Goal: Transaction & Acquisition: Purchase product/service

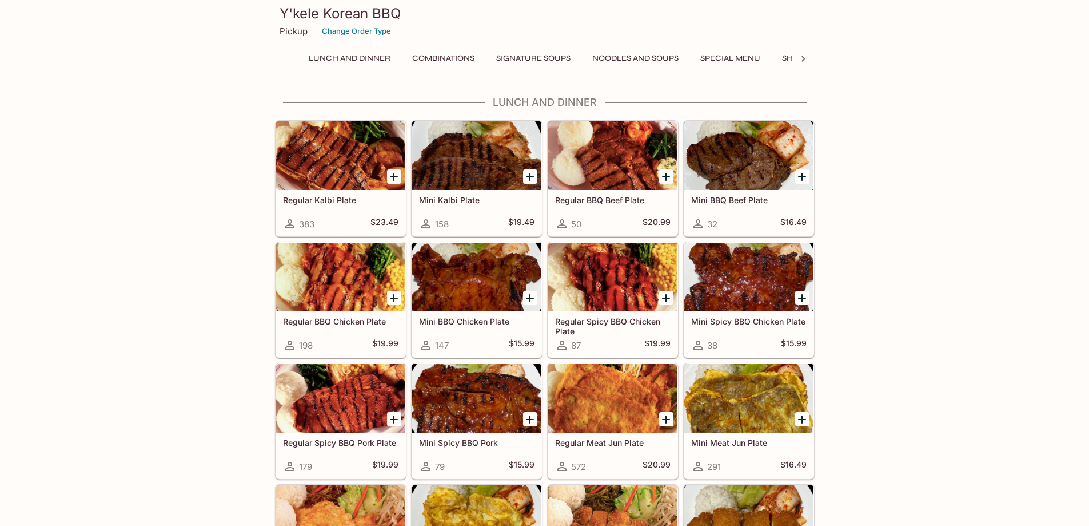
click at [807, 63] on icon at bounding box center [803, 58] width 11 height 11
click at [787, 60] on button "Catering" at bounding box center [765, 58] width 54 height 16
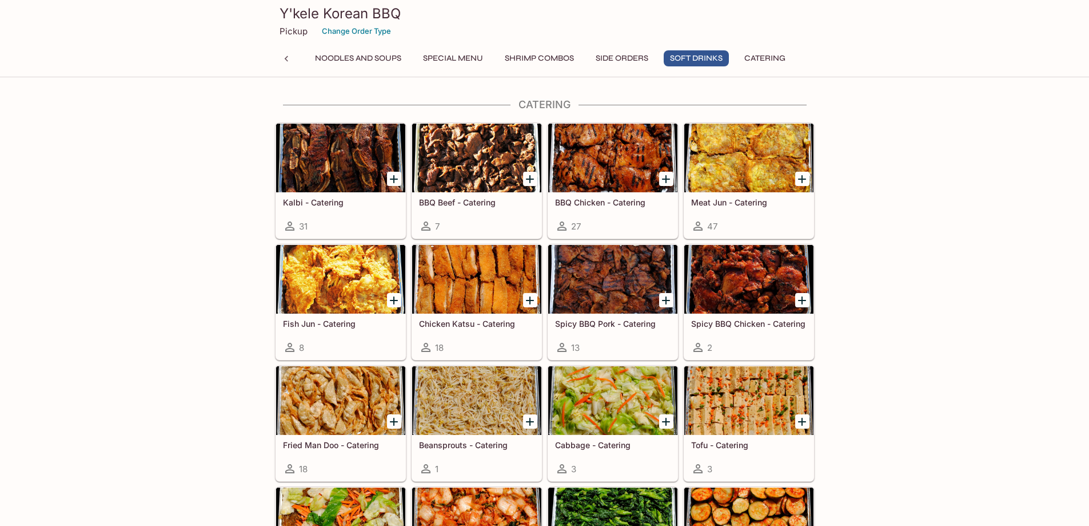
scroll to position [2277, 0]
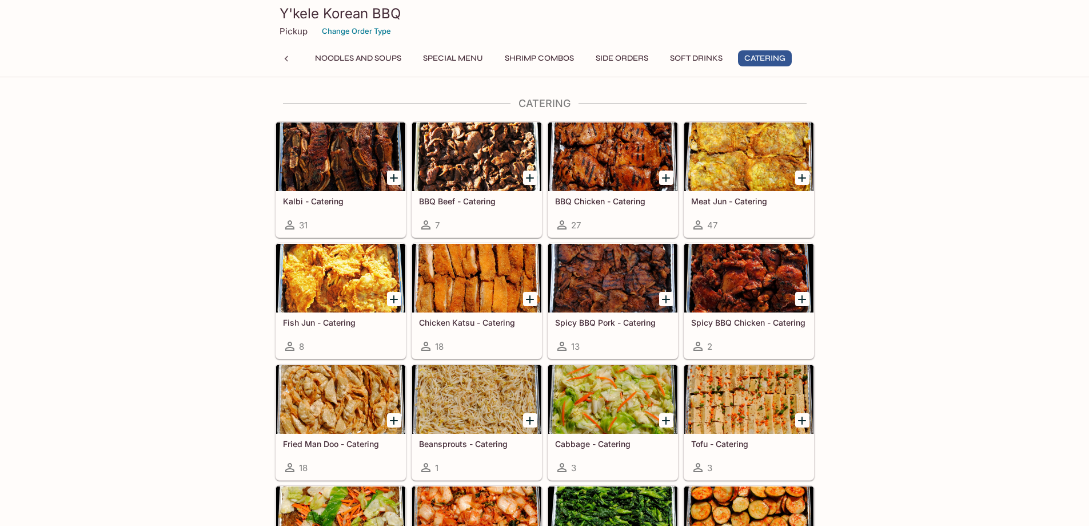
click at [670, 174] on icon "Add BBQ Chicken - Catering" at bounding box center [666, 178] width 14 height 14
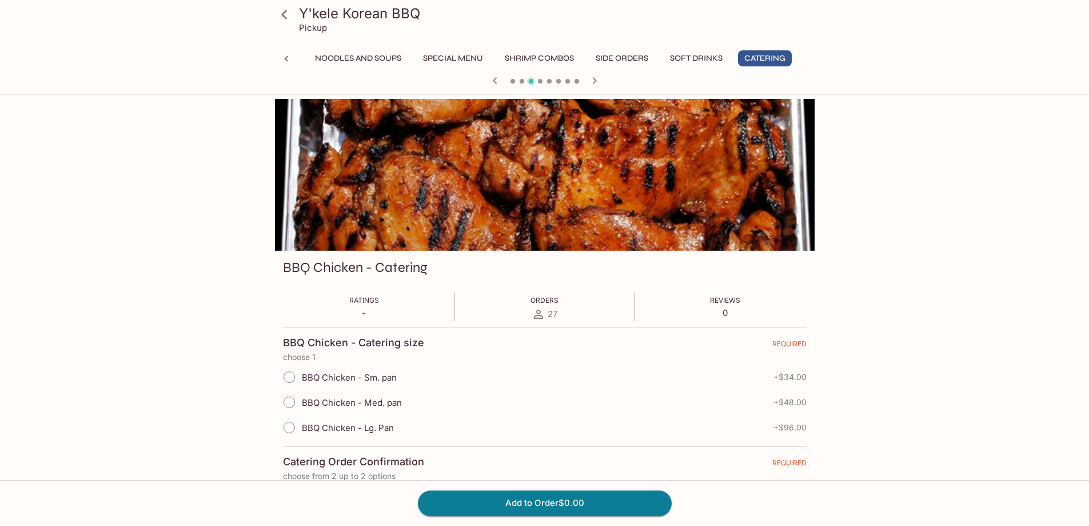
scroll to position [57, 0]
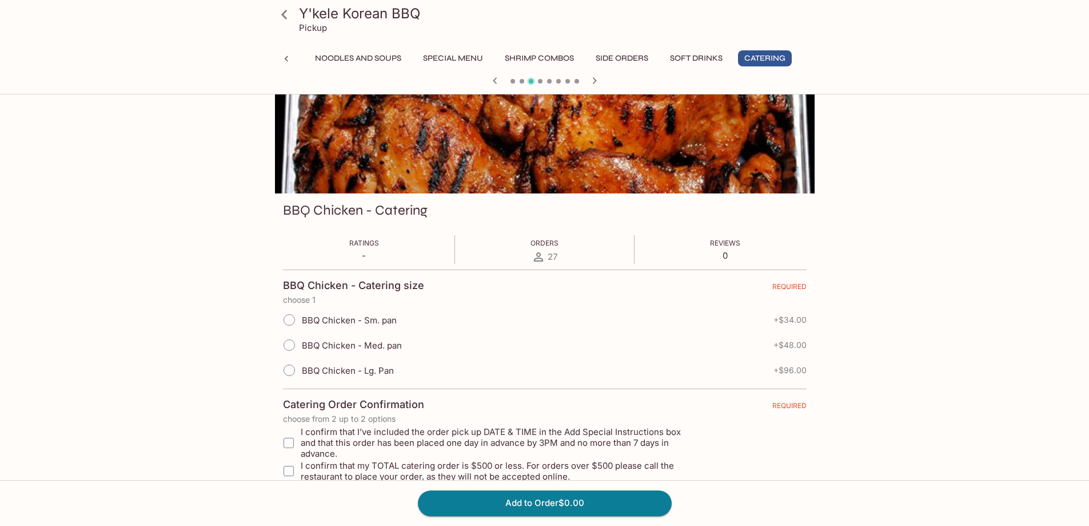
click at [293, 344] on input "BBQ Chicken - Med. pan" at bounding box center [289, 345] width 24 height 24
radio input "true"
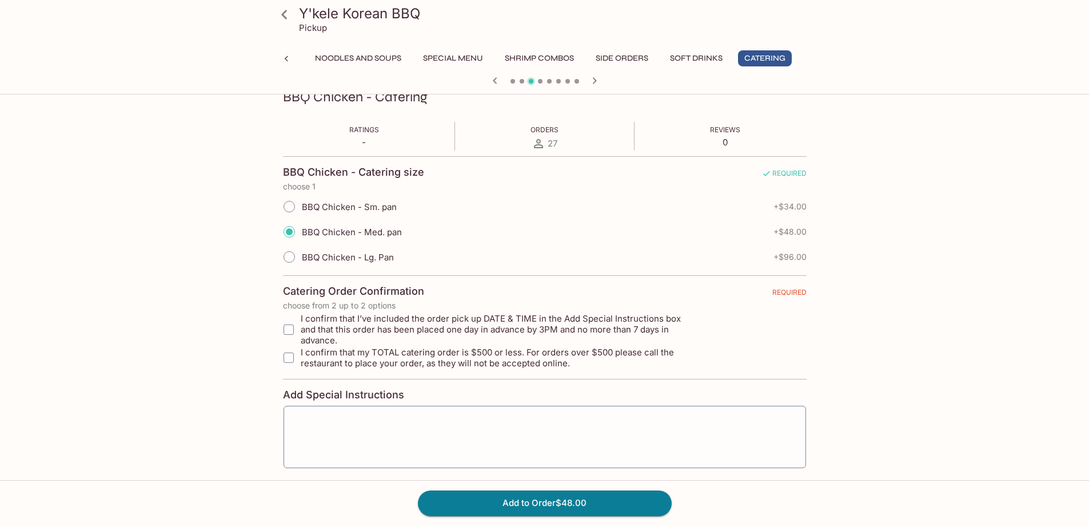
scroll to position [172, 0]
click at [882, 349] on div "Y'kele Korean BBQ Pickup Lunch and Dinner Combinations Signature Soups Noodles …" at bounding box center [545, 250] width 732 height 647
click at [162, 304] on div "Y'kele Korean BBQ Pickup Lunch and Dinner Combinations Signature Soups Noodles …" at bounding box center [544, 190] width 1089 height 526
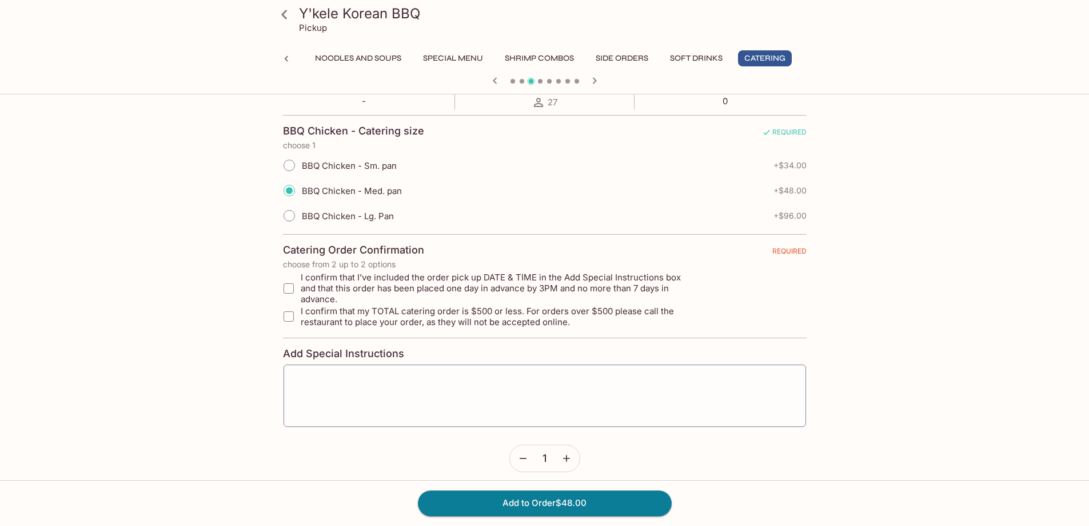
scroll to position [0, 0]
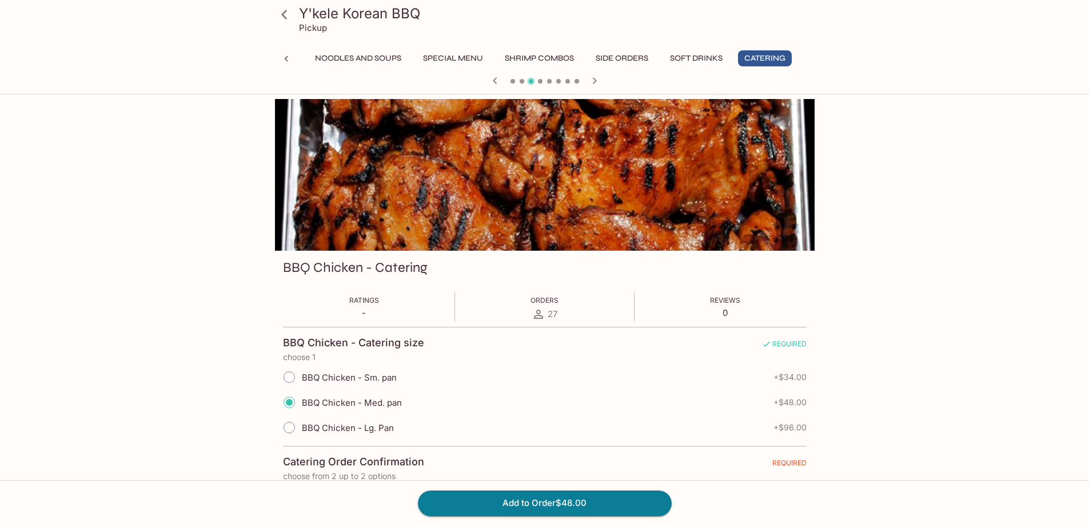
click at [918, 201] on div "Y'kele Korean BBQ Pickup Lunch and Dinner Combinations Signature Soups Noodles …" at bounding box center [544, 362] width 1089 height 526
